Goal: Transaction & Acquisition: Purchase product/service

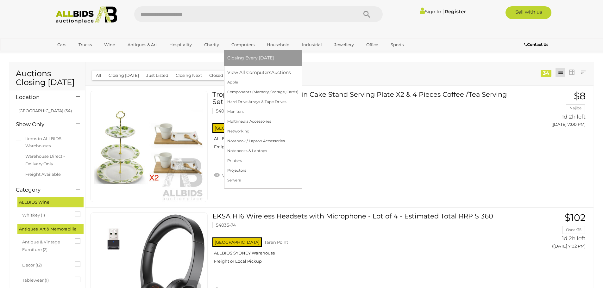
click at [246, 56] on span "Closing Every [DATE]" at bounding box center [250, 58] width 47 height 6
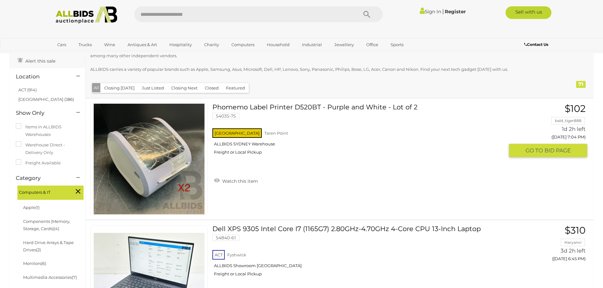
scroll to position [32, 0]
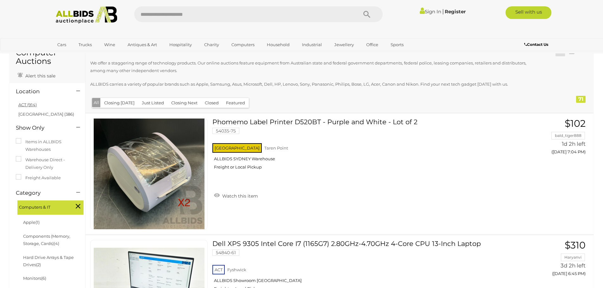
click at [32, 106] on link "ACT (914)" at bounding box center [27, 104] width 18 height 5
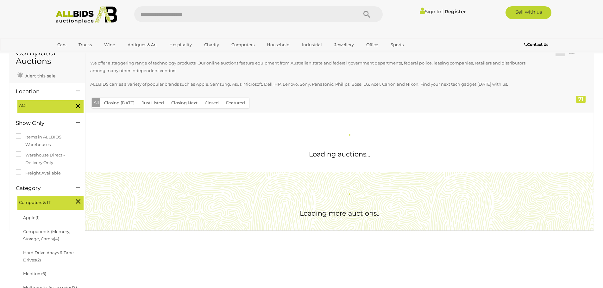
scroll to position [0, 0]
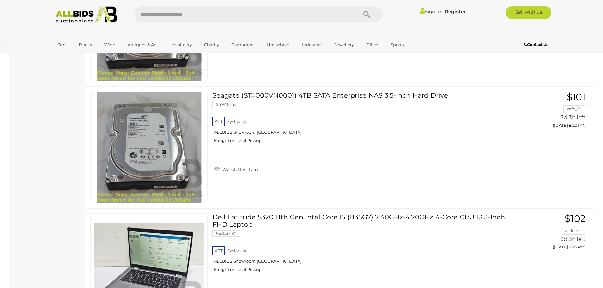
scroll to position [4812, 0]
click at [305, 94] on link "Seagate (ST4000VN0001) 4TB SATA Enterprise NAS 3.5-Inch Hard Drive 54948-43 ACT…" at bounding box center [360, 119] width 287 height 56
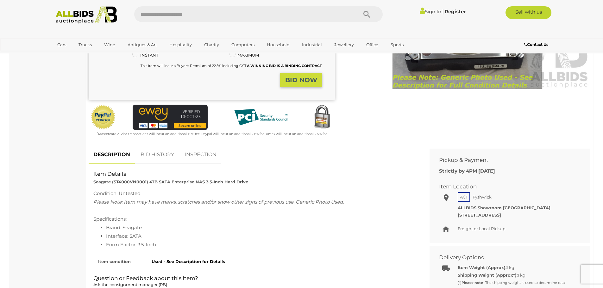
scroll to position [158, 0]
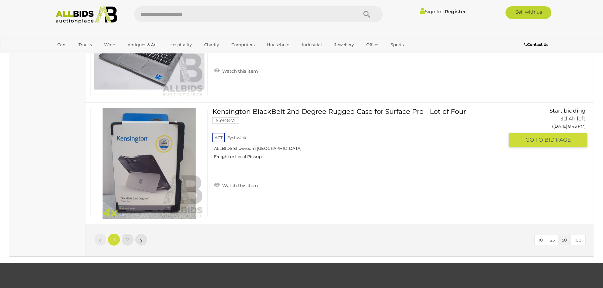
scroll to position [6018, 0]
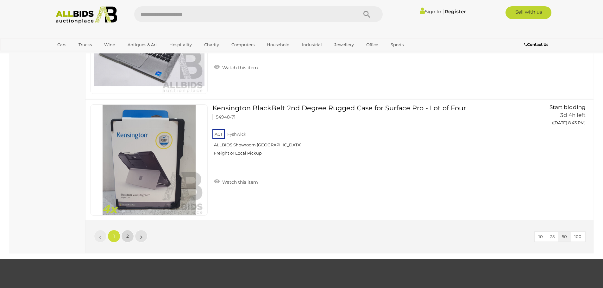
click at [126, 237] on link "2" at bounding box center [127, 236] width 13 height 13
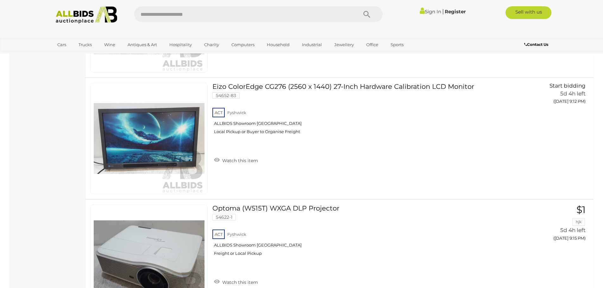
scroll to position [2455, 0]
